Goal: Task Accomplishment & Management: Use online tool/utility

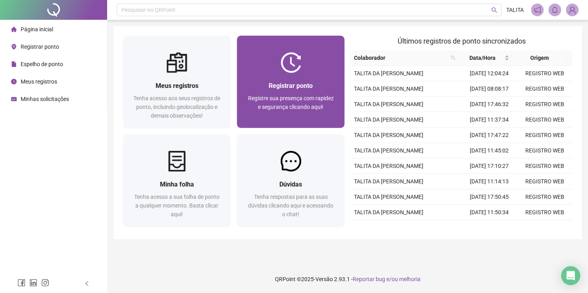
click at [274, 70] on div at bounding box center [290, 62] width 107 height 21
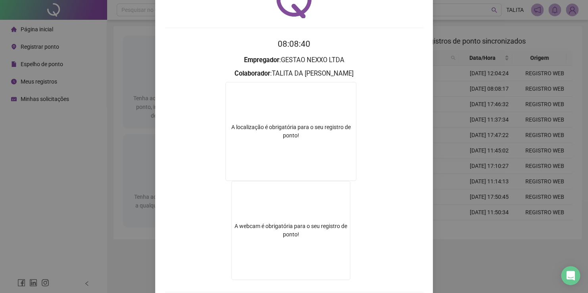
scroll to position [88, 0]
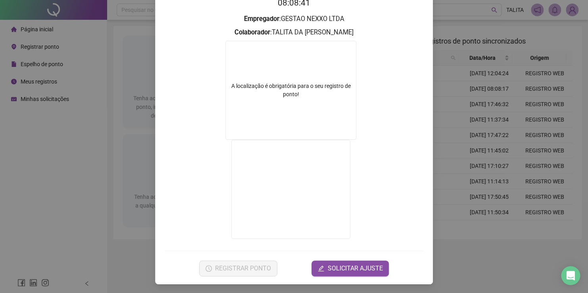
click at [43, 222] on div "Registro de ponto web 08:08:41 Empregador : GESTAO NEXXO LTDA Colaborador : TAL…" at bounding box center [294, 146] width 588 height 293
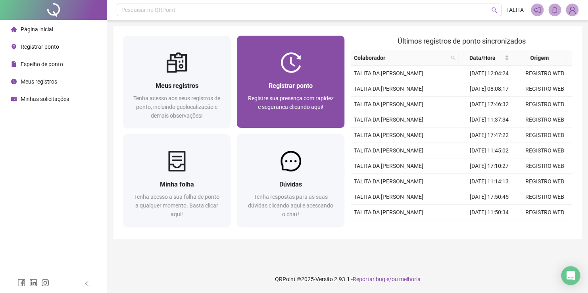
click at [294, 95] on span "Registre sua presença com rapidez e segurança clicando aqui!" at bounding box center [291, 102] width 86 height 15
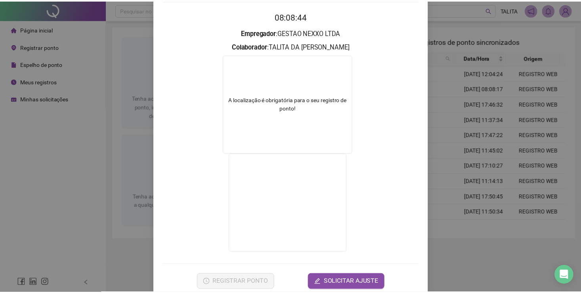
scroll to position [79, 0]
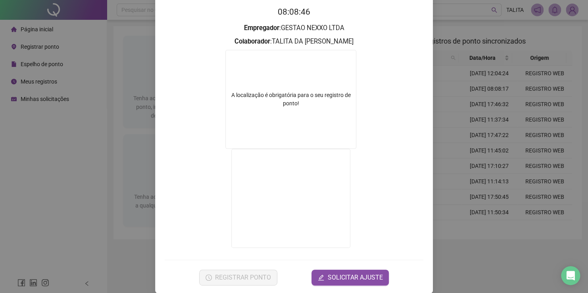
click at [77, 211] on div "Registro de ponto web 08:08:46 Empregador : GESTAO NEXXO LTDA Colaborador : TAL…" at bounding box center [294, 146] width 588 height 293
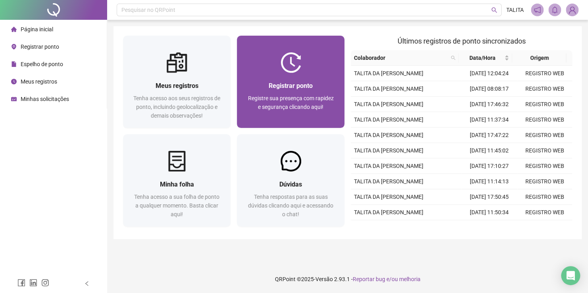
click at [287, 92] on div "Registrar ponto Registre sua presença com rapidez e segurança clicando aqui!" at bounding box center [290, 100] width 88 height 39
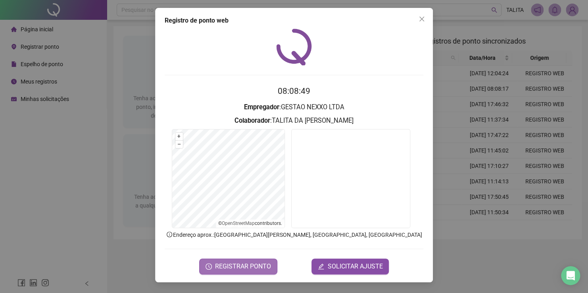
click at [258, 260] on button "REGISTRAR PONTO" at bounding box center [238, 267] width 78 height 16
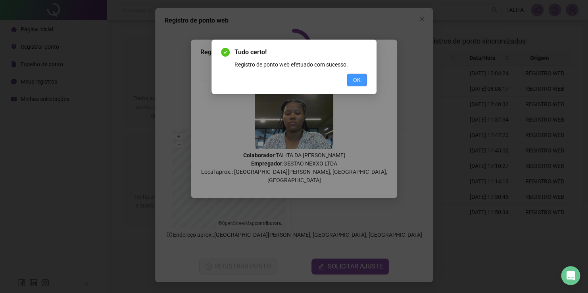
click at [363, 86] on button "OK" at bounding box center [357, 80] width 20 height 13
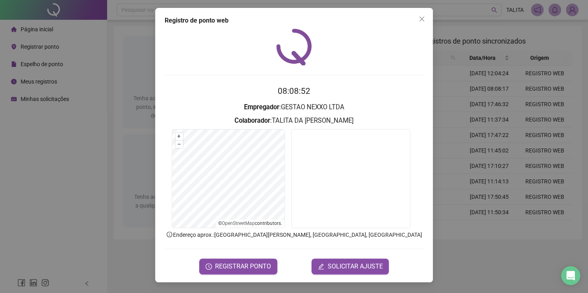
click at [69, 217] on div "Registro de ponto web 08:08:52 Empregador : GESTAO NEXXO LTDA Colaborador : TAL…" at bounding box center [294, 146] width 588 height 293
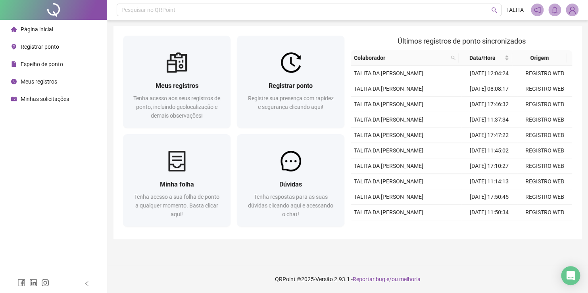
click at [54, 49] on span "Registrar ponto" at bounding box center [40, 47] width 38 height 6
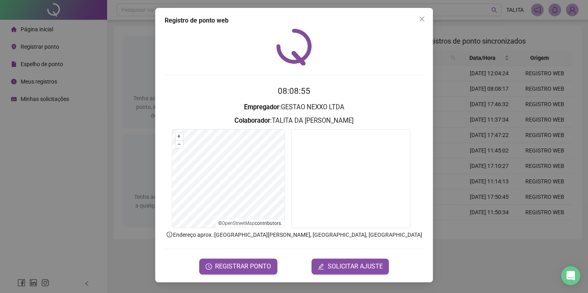
drag, startPoint x: 421, startPoint y: 24, endPoint x: 332, endPoint y: 38, distance: 90.0
click at [415, 24] on button "Close" at bounding box center [421, 19] width 13 height 13
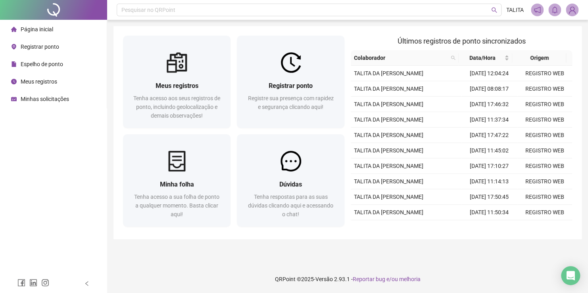
click at [50, 57] on div "Espelho de ponto" at bounding box center [37, 64] width 52 height 16
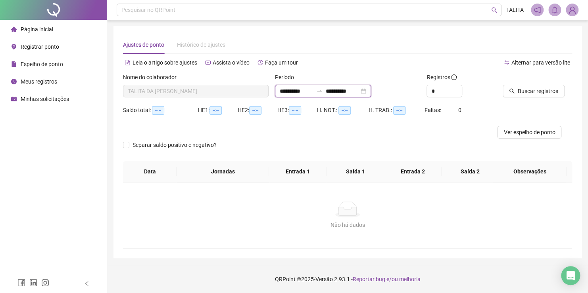
click at [359, 92] on input "**********" at bounding box center [342, 91] width 33 height 9
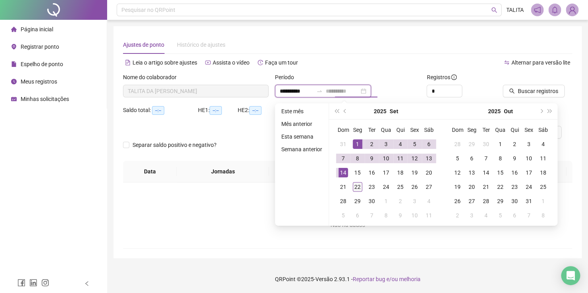
type input "**********"
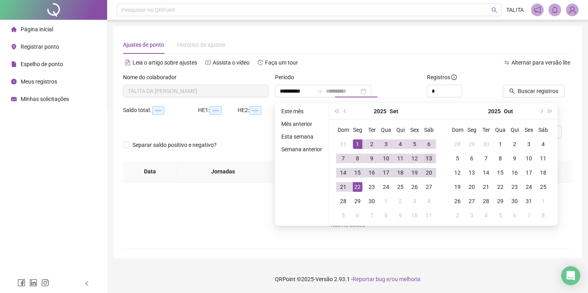
drag, startPoint x: 358, startPoint y: 188, endPoint x: 422, endPoint y: 161, distance: 69.3
click at [358, 187] on div "22" at bounding box center [358, 187] width 10 height 10
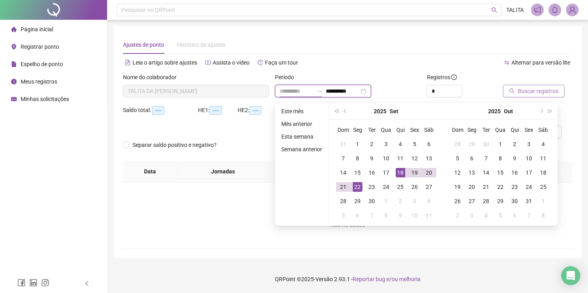
type input "**********"
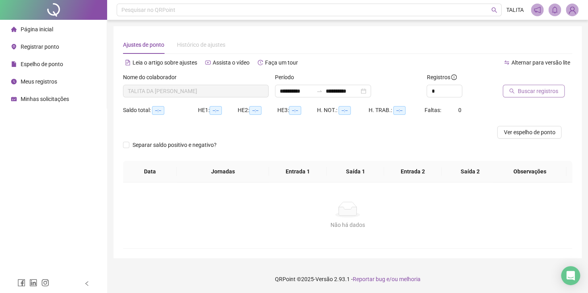
click at [549, 85] on button "Buscar registros" at bounding box center [533, 91] width 62 height 13
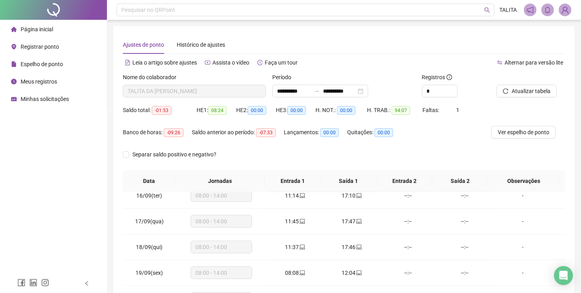
click at [48, 67] on span "Espelho de ponto" at bounding box center [42, 64] width 42 height 6
click at [52, 85] on div "Meus registros" at bounding box center [34, 82] width 46 height 16
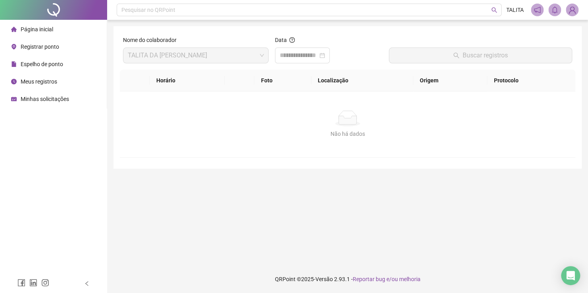
click at [54, 94] on div "Minhas solicitações" at bounding box center [40, 99] width 58 height 16
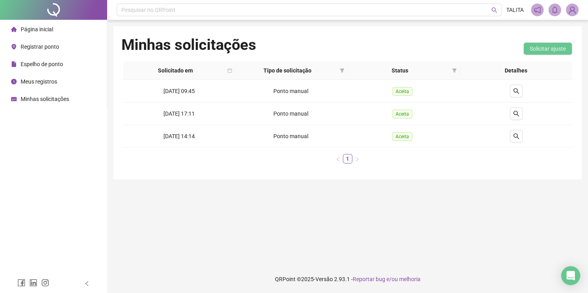
click at [59, 34] on li "Página inicial" at bounding box center [54, 29] width 104 height 16
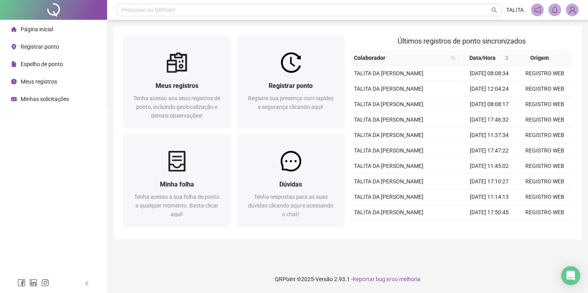
click at [129, 280] on footer "QRPoint © 2025 - Versão 2.93.1 - Reportar bug e/ou melhoria" at bounding box center [347, 280] width 481 height 28
